Goal: Find contact information: Find contact information

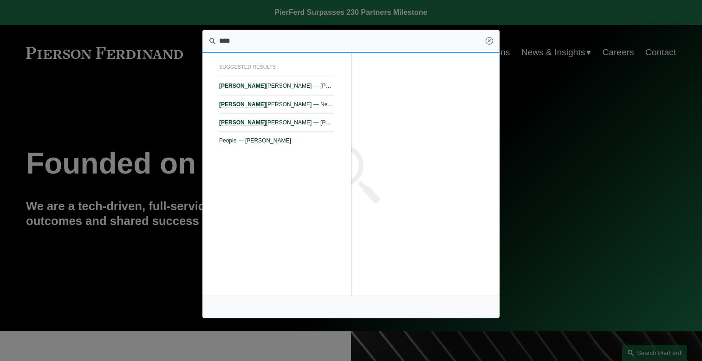
type input "****"
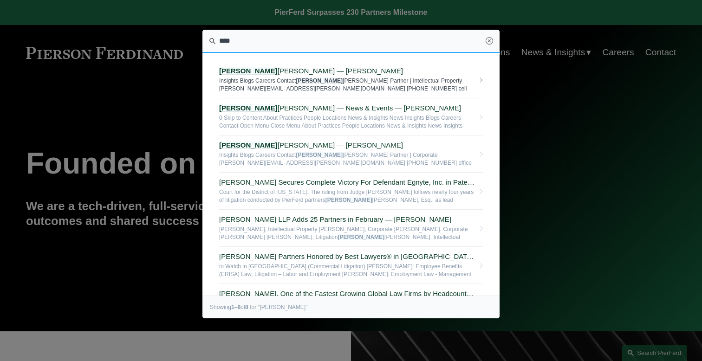
click at [288, 70] on span "Ryan Beard — Pierson Ferdinand LLP" at bounding box center [346, 71] width 255 height 8
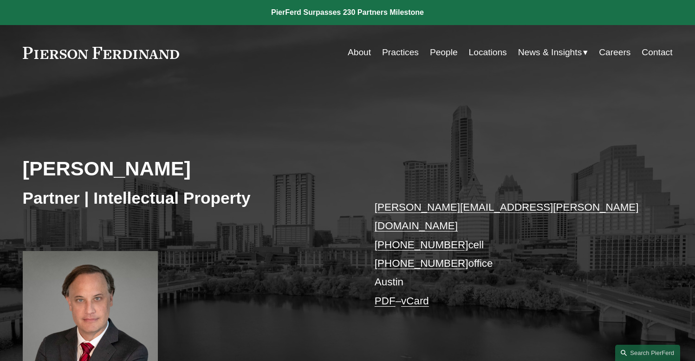
scroll to position [30, 0]
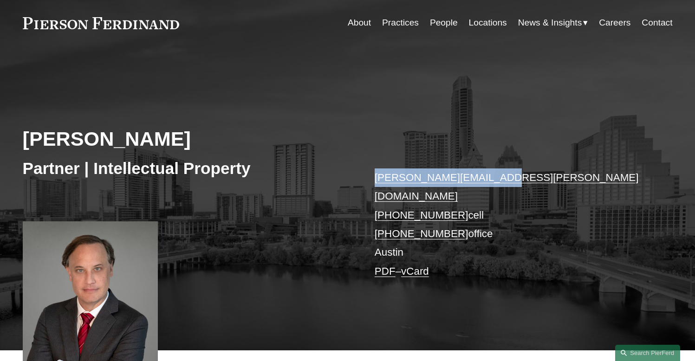
drag, startPoint x: 513, startPoint y: 179, endPoint x: 372, endPoint y: 176, distance: 141.1
click at [372, 176] on div "[PERSON_NAME] Partner | Intellectual Property [PERSON_NAME][EMAIL_ADDRESS][PERS…" at bounding box center [347, 211] width 695 height 280
copy link "[PERSON_NAME][EMAIL_ADDRESS][PERSON_NAME][DOMAIN_NAME]"
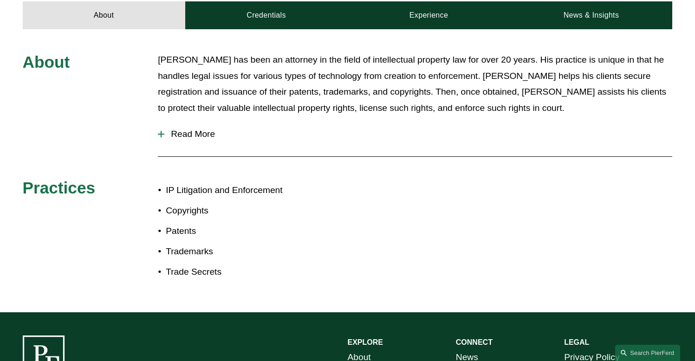
scroll to position [472, 0]
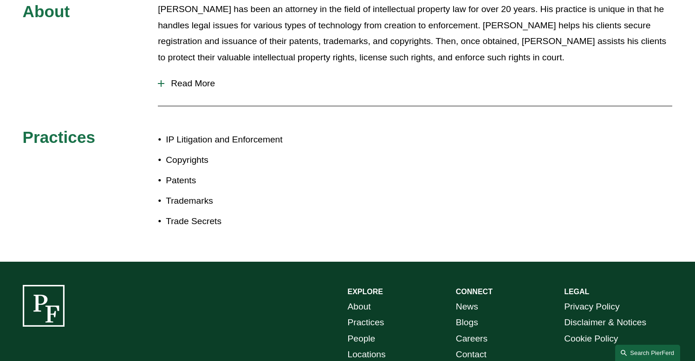
click at [645, 349] on link "Search this site" at bounding box center [647, 353] width 65 height 16
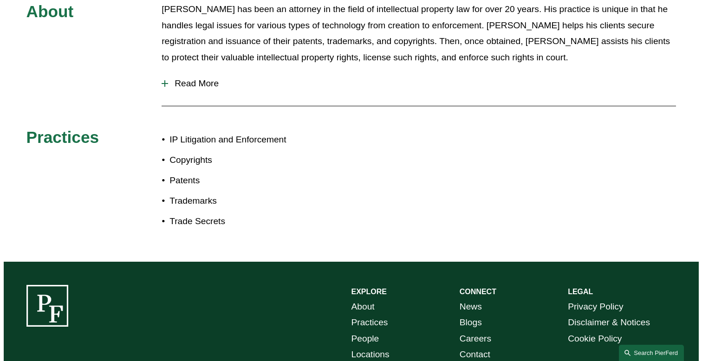
scroll to position [0, 0]
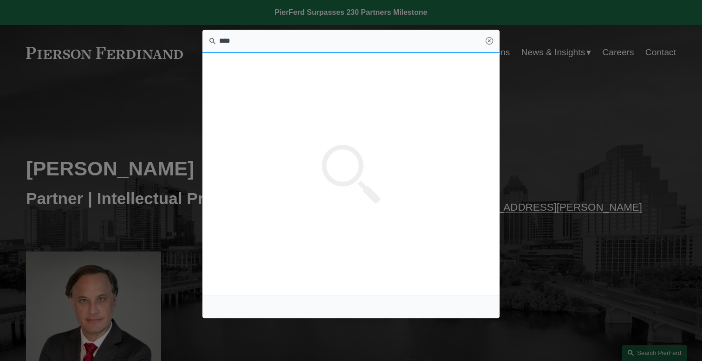
type input "****"
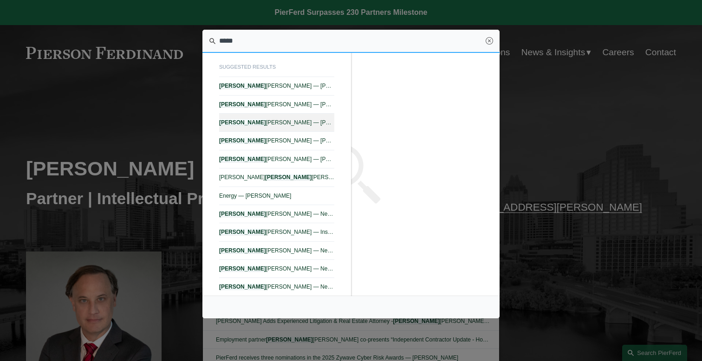
click at [292, 127] on link "[PERSON_NAME] — [PERSON_NAME] LLP" at bounding box center [276, 123] width 115 height 18
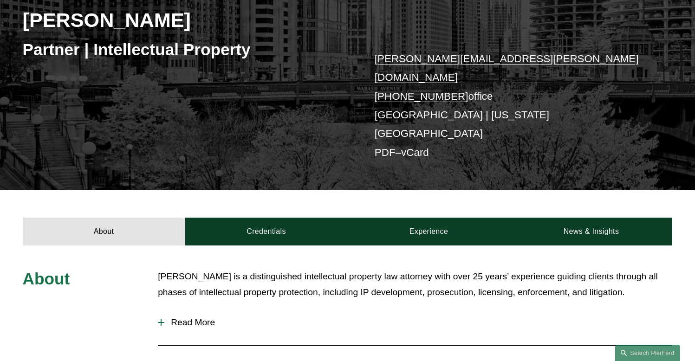
scroll to position [149, 0]
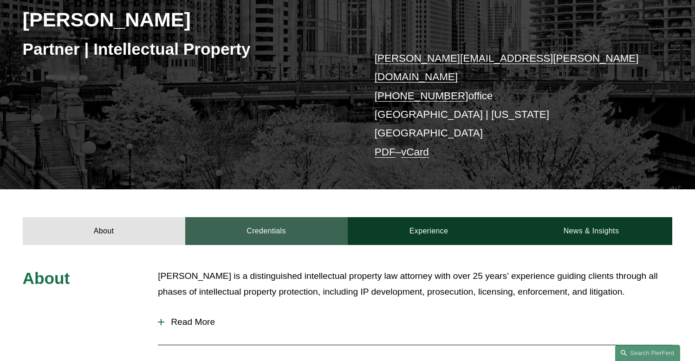
click at [303, 217] on link "Credentials" at bounding box center [266, 231] width 162 height 28
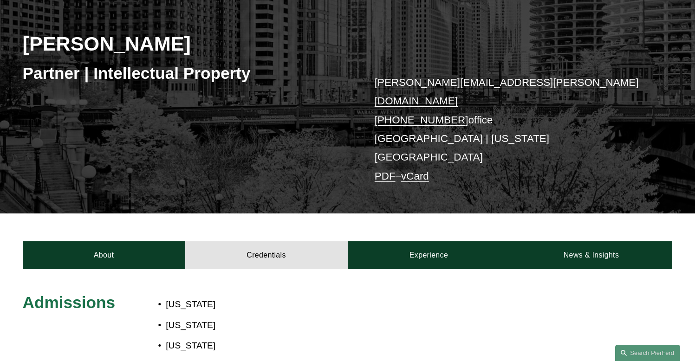
scroll to position [214, 0]
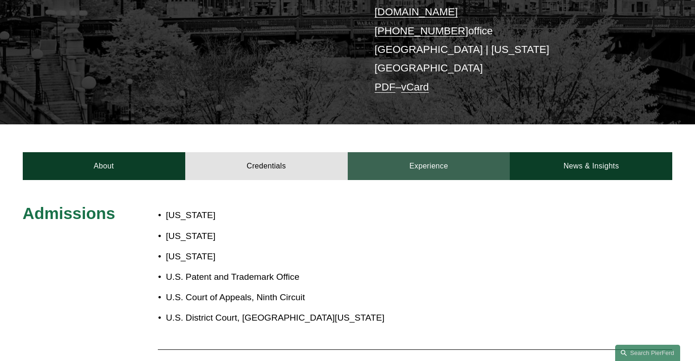
click at [445, 152] on link "Experience" at bounding box center [429, 166] width 162 height 28
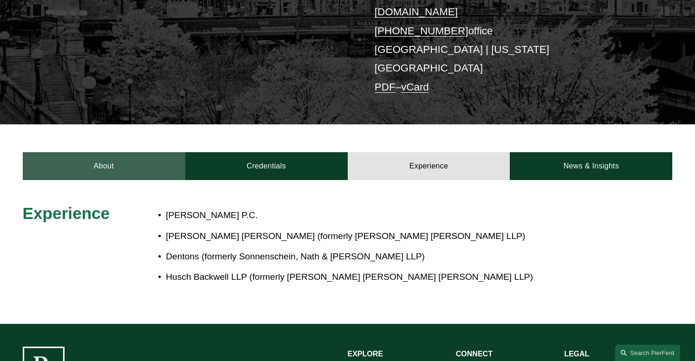
click at [120, 152] on link "About" at bounding box center [104, 166] width 162 height 28
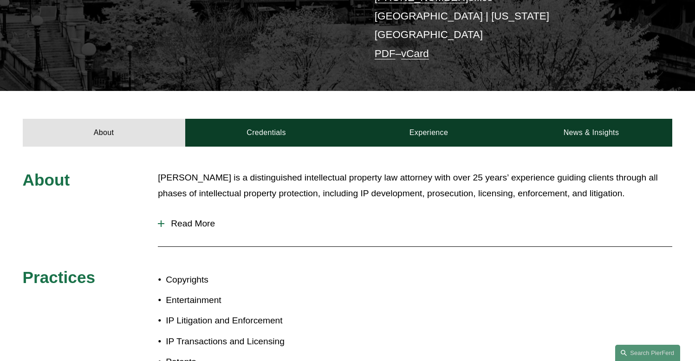
scroll to position [242, 0]
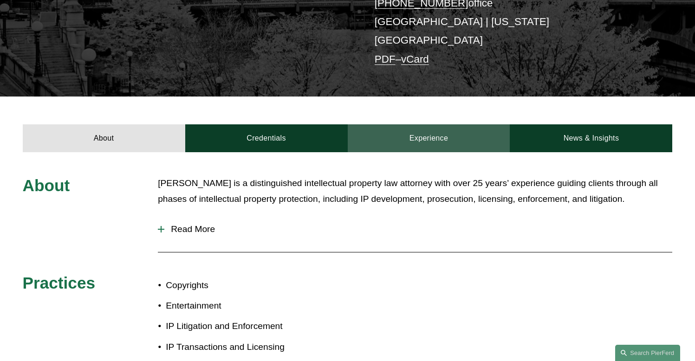
click at [404, 124] on link "Experience" at bounding box center [429, 138] width 162 height 28
